Goal: Information Seeking & Learning: Learn about a topic

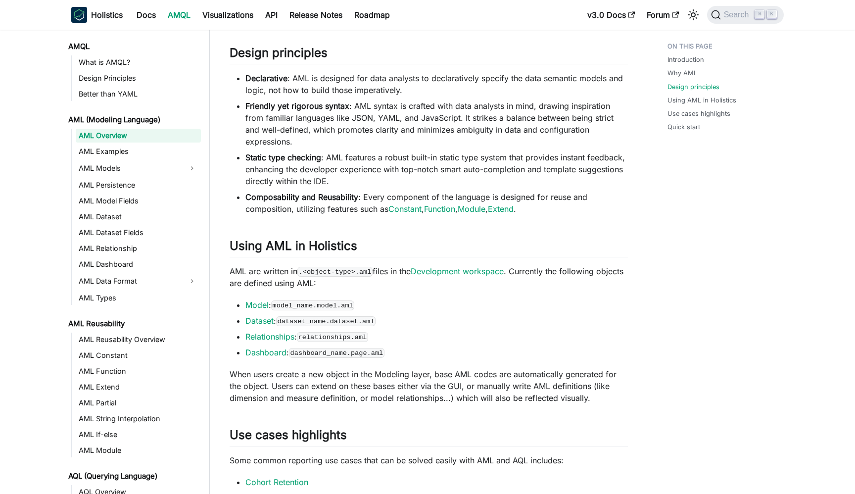
scroll to position [357, 0]
click at [94, 150] on link "AML Examples" at bounding box center [138, 151] width 125 height 14
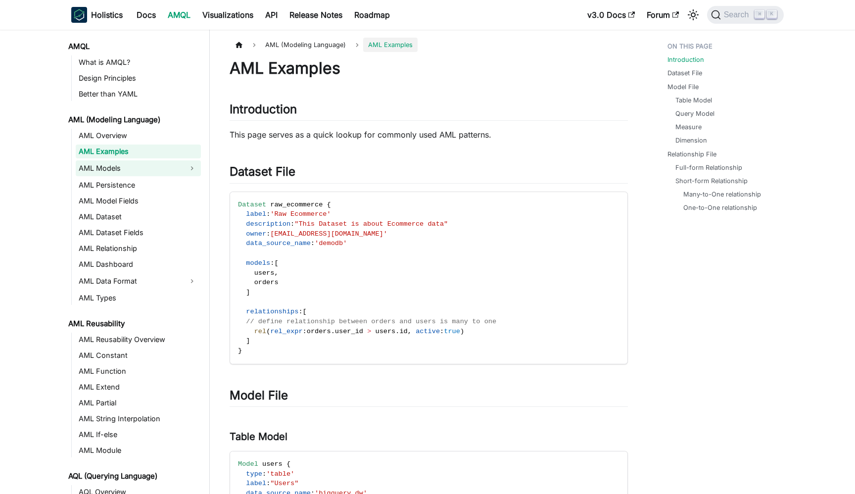
click at [107, 170] on link "AML Models" at bounding box center [129, 168] width 107 height 16
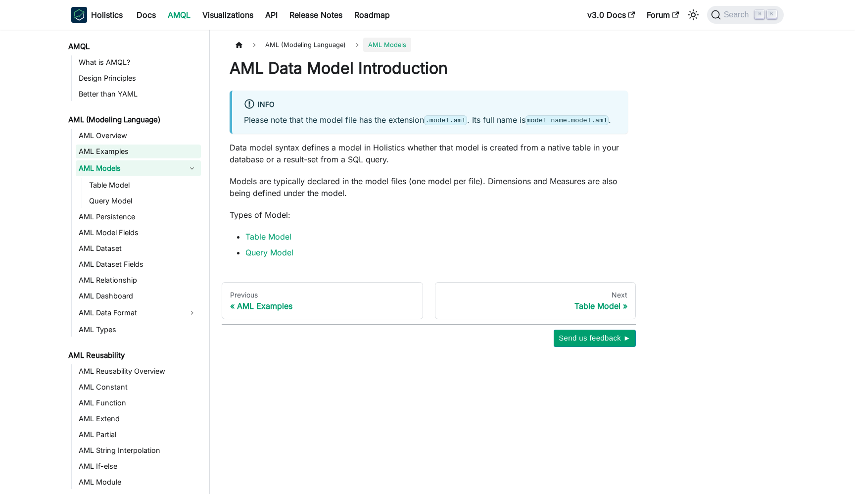
click at [111, 152] on link "AML Examples" at bounding box center [138, 151] width 125 height 14
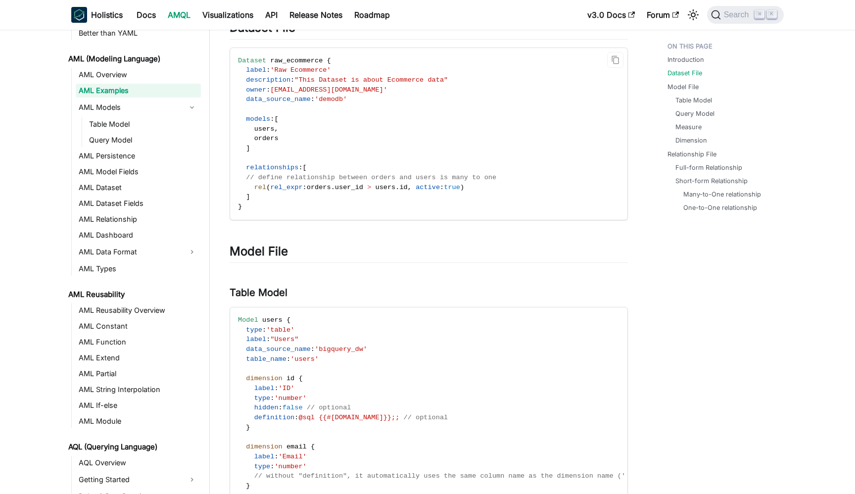
scroll to position [150, 0]
